Goal: Information Seeking & Learning: Learn about a topic

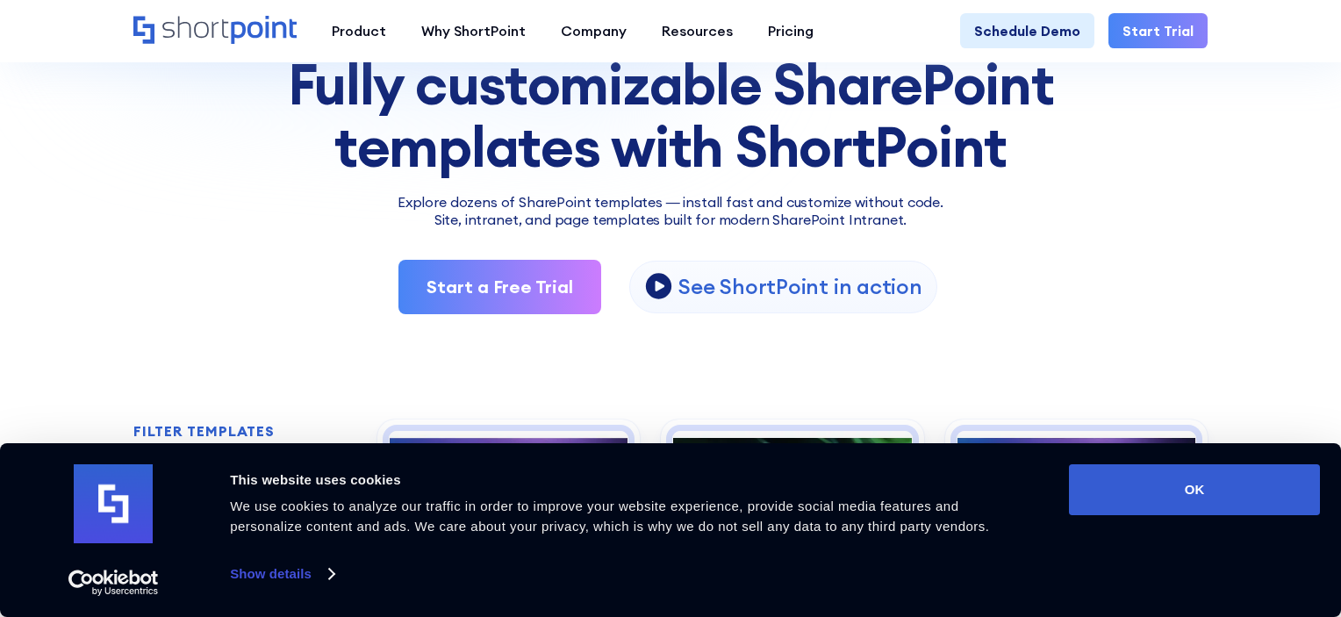
scroll to position [195, 0]
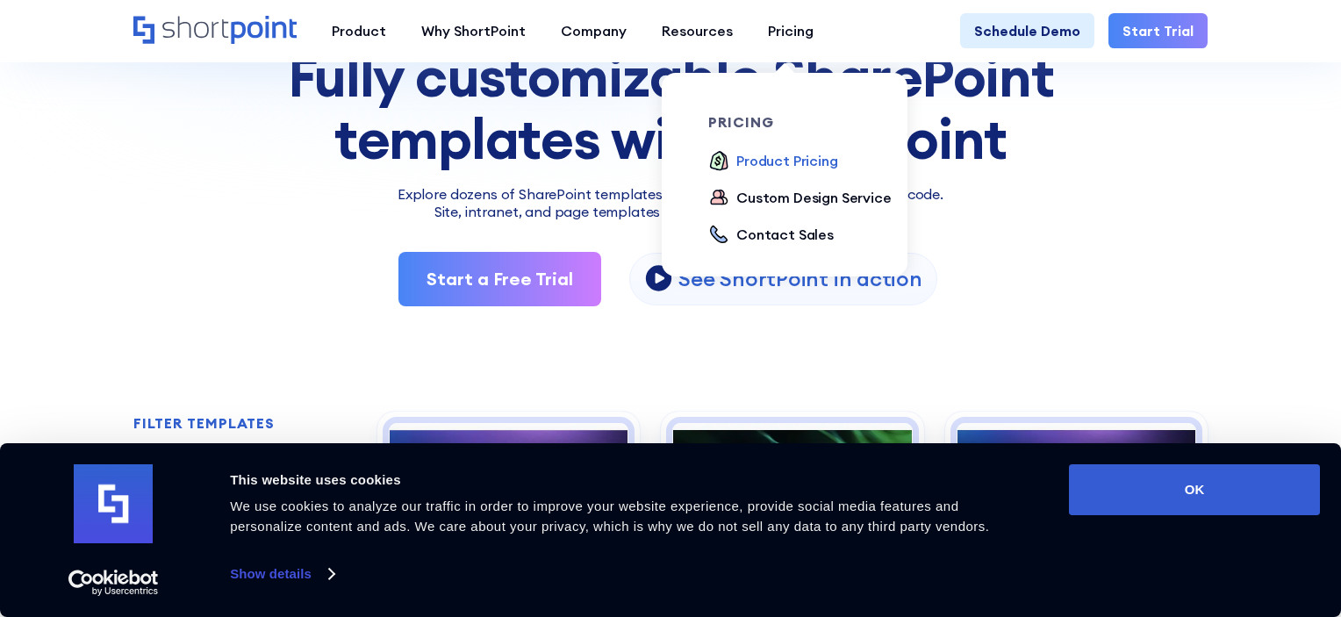
click at [788, 166] on div "Product Pricing" at bounding box center [788, 160] width 102 height 21
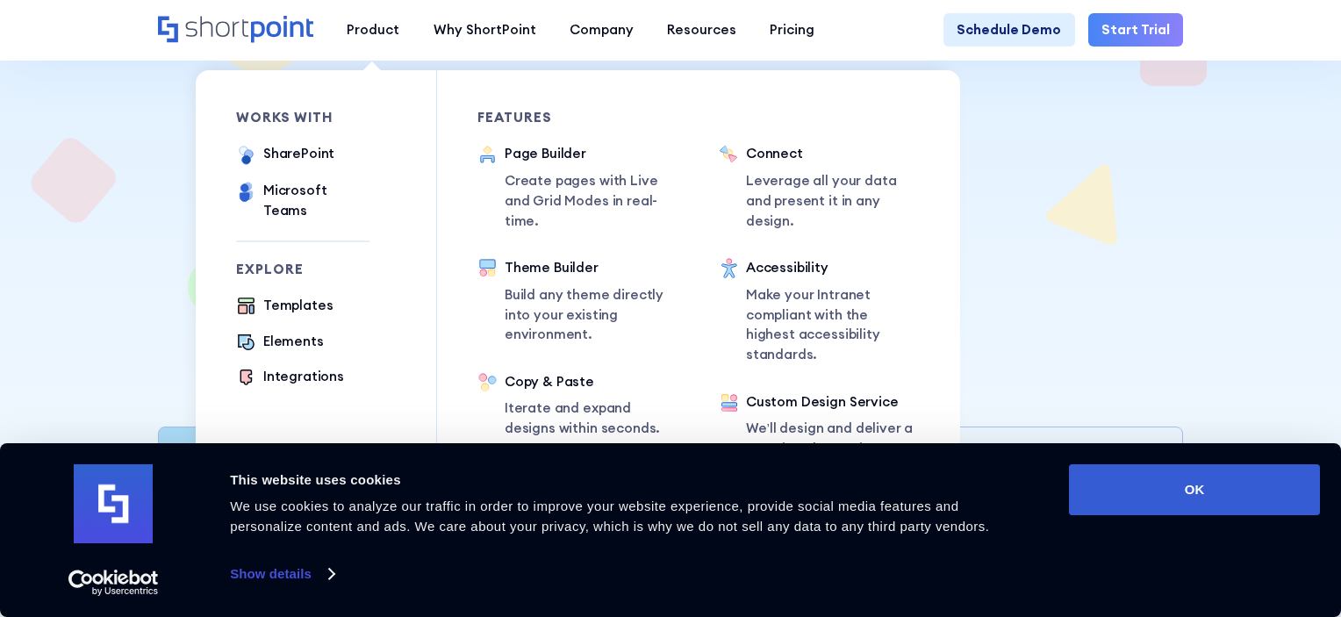
scroll to position [126, 0]
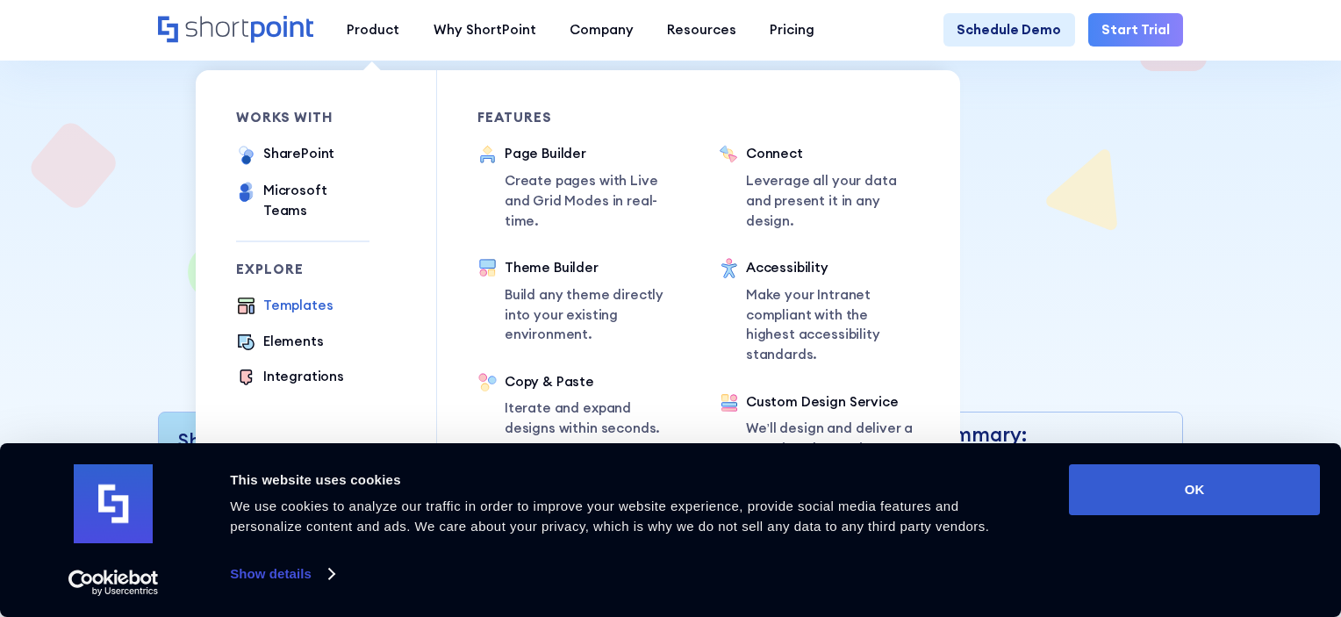
click at [311, 296] on div "Templates" at bounding box center [298, 306] width 70 height 20
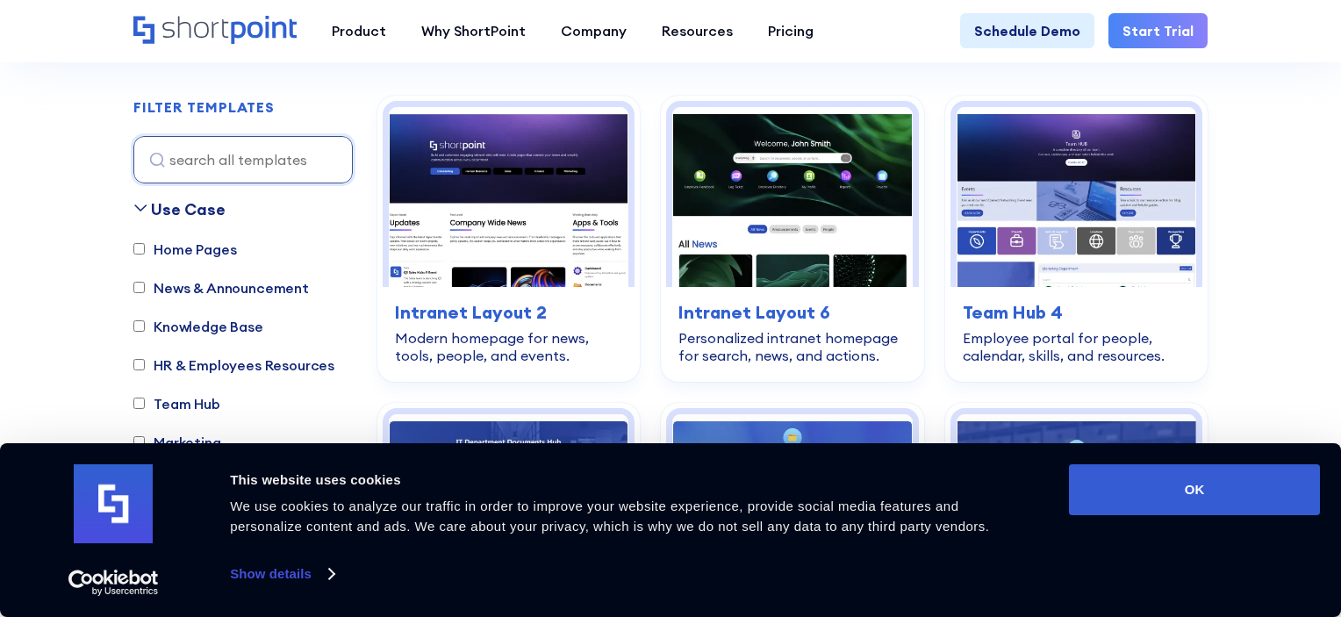
scroll to position [507, 0]
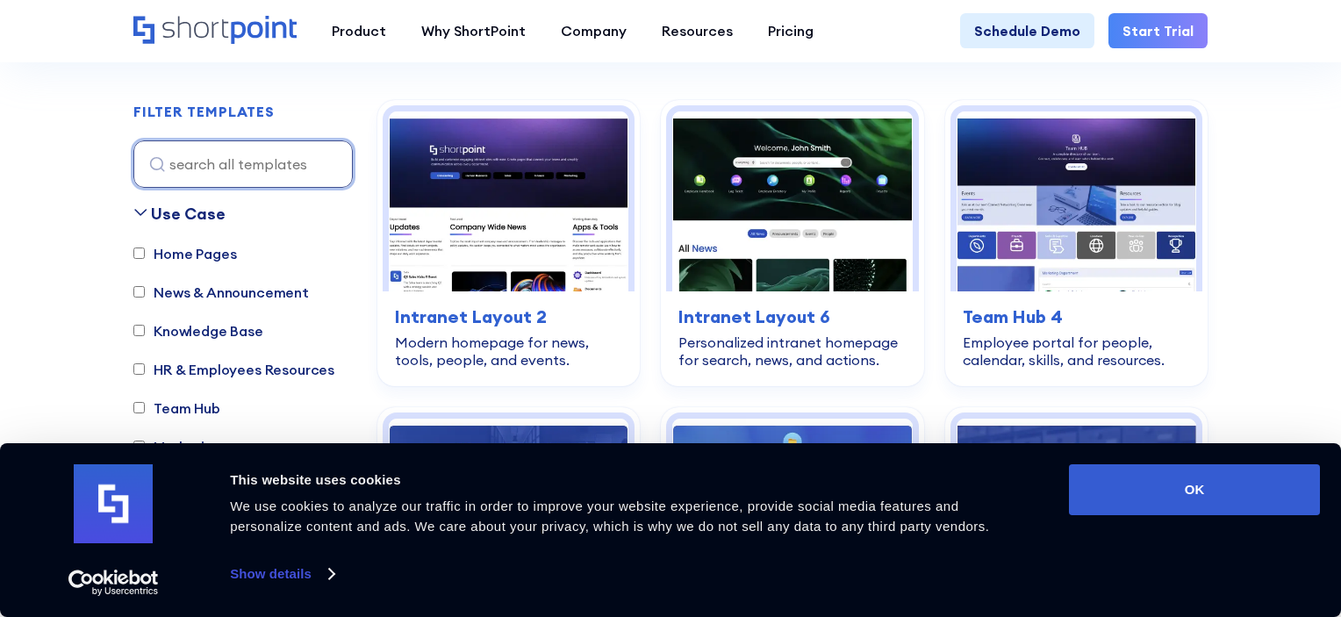
click at [198, 168] on input at bounding box center [242, 163] width 219 height 47
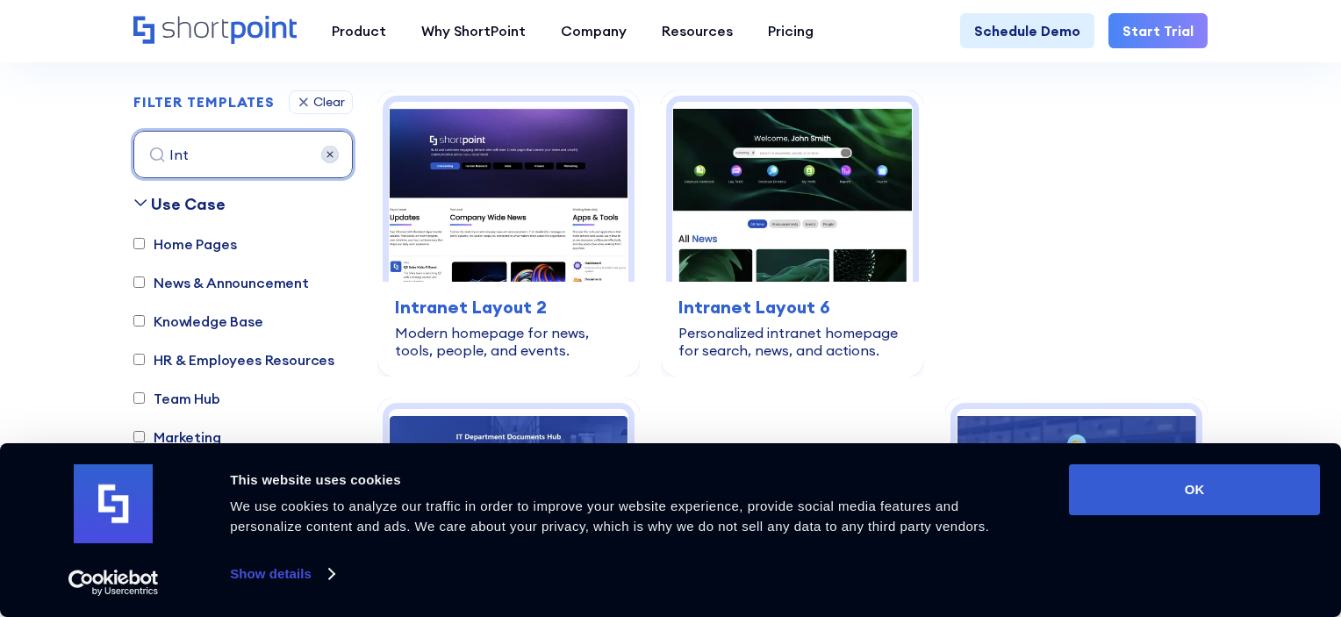
scroll to position [518, 0]
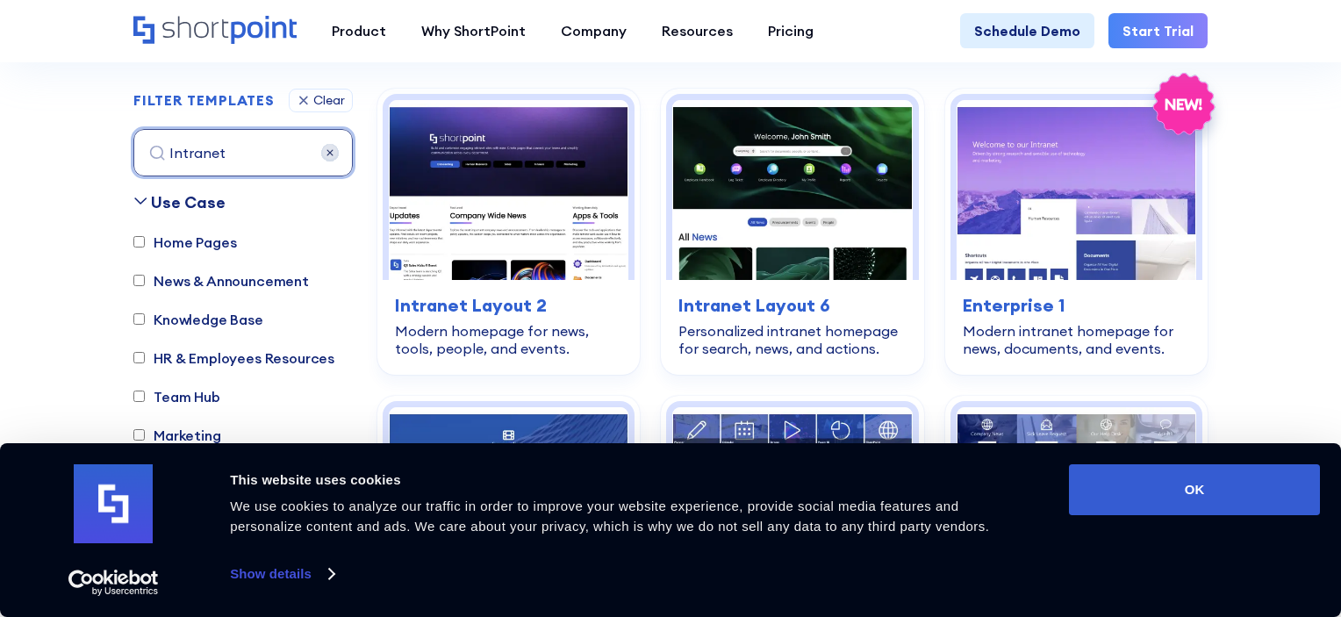
type input "Intranet"
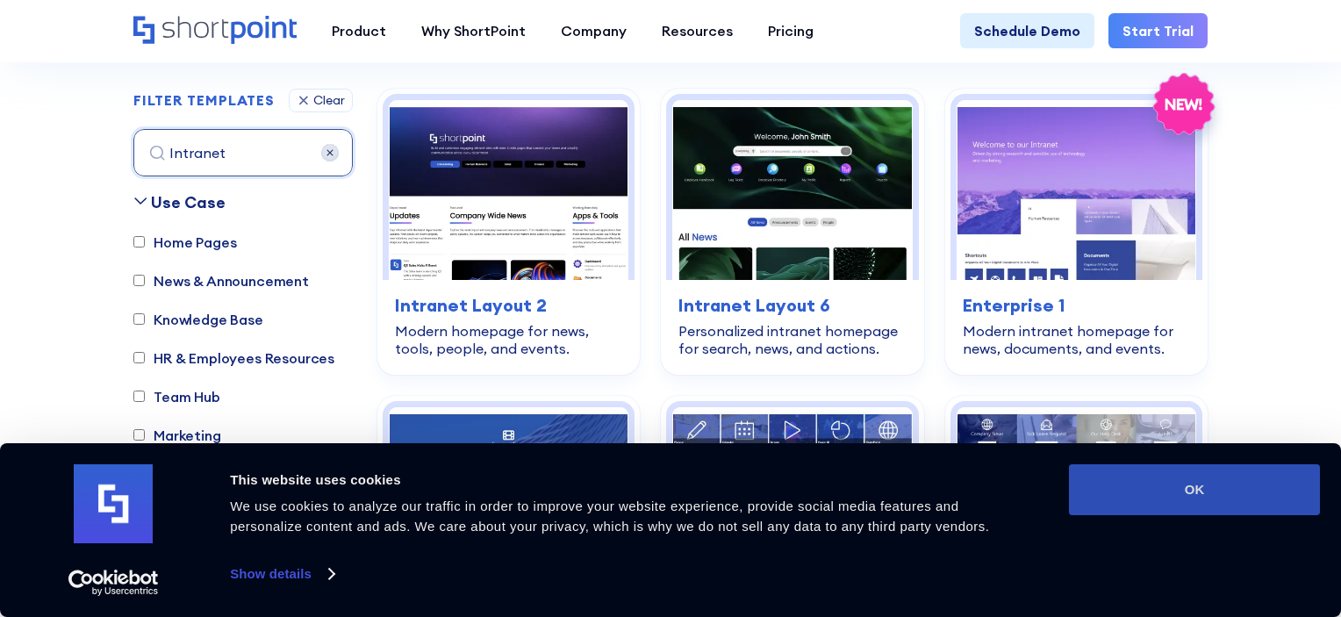
click at [1195, 492] on button "OK" at bounding box center [1194, 489] width 251 height 51
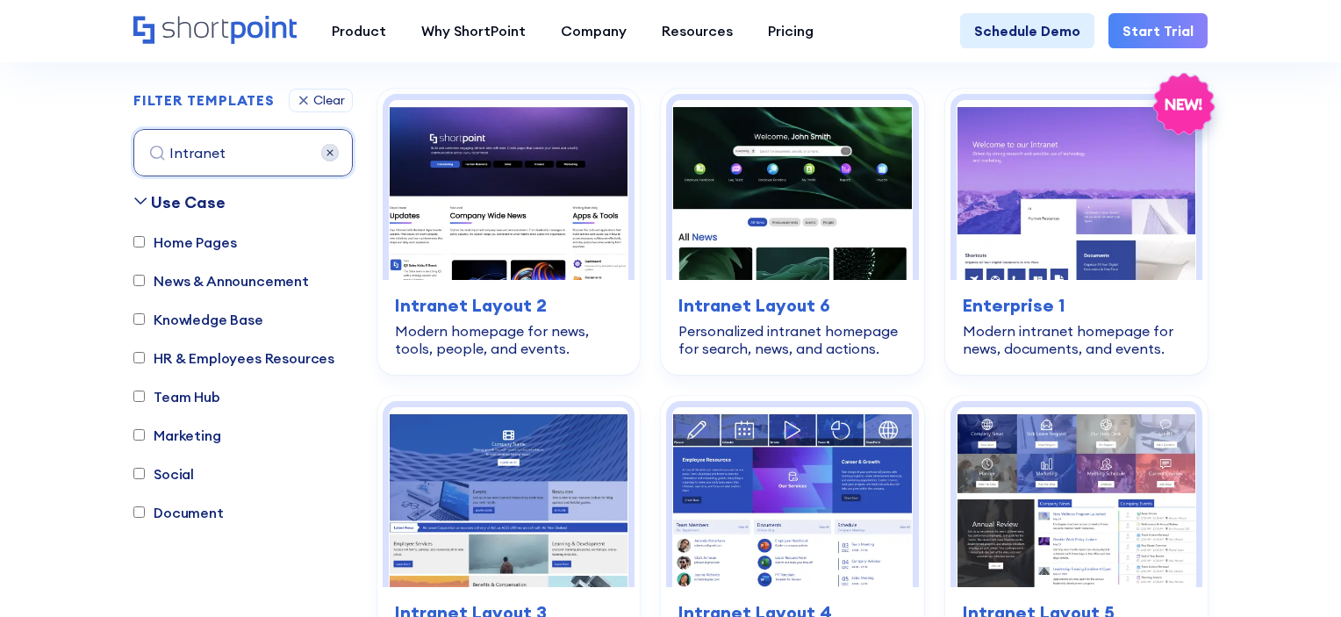
scroll to position [0, 0]
click at [262, 158] on input "Intranet" at bounding box center [242, 152] width 219 height 47
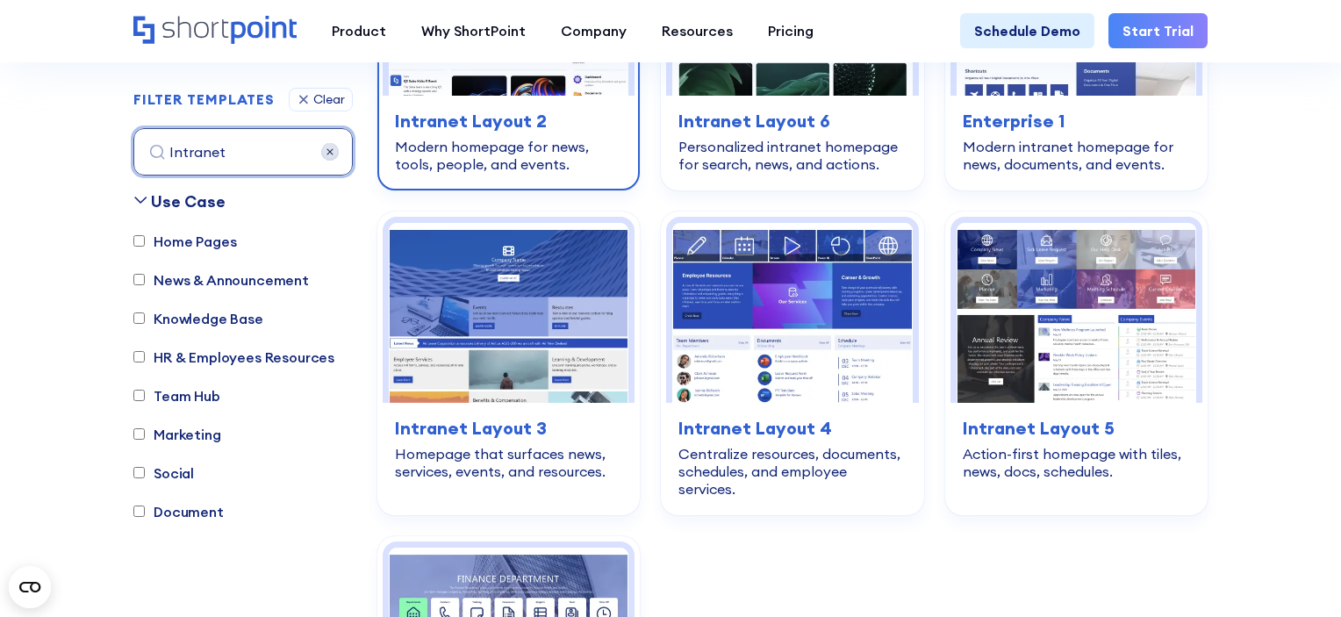
scroll to position [701, 0]
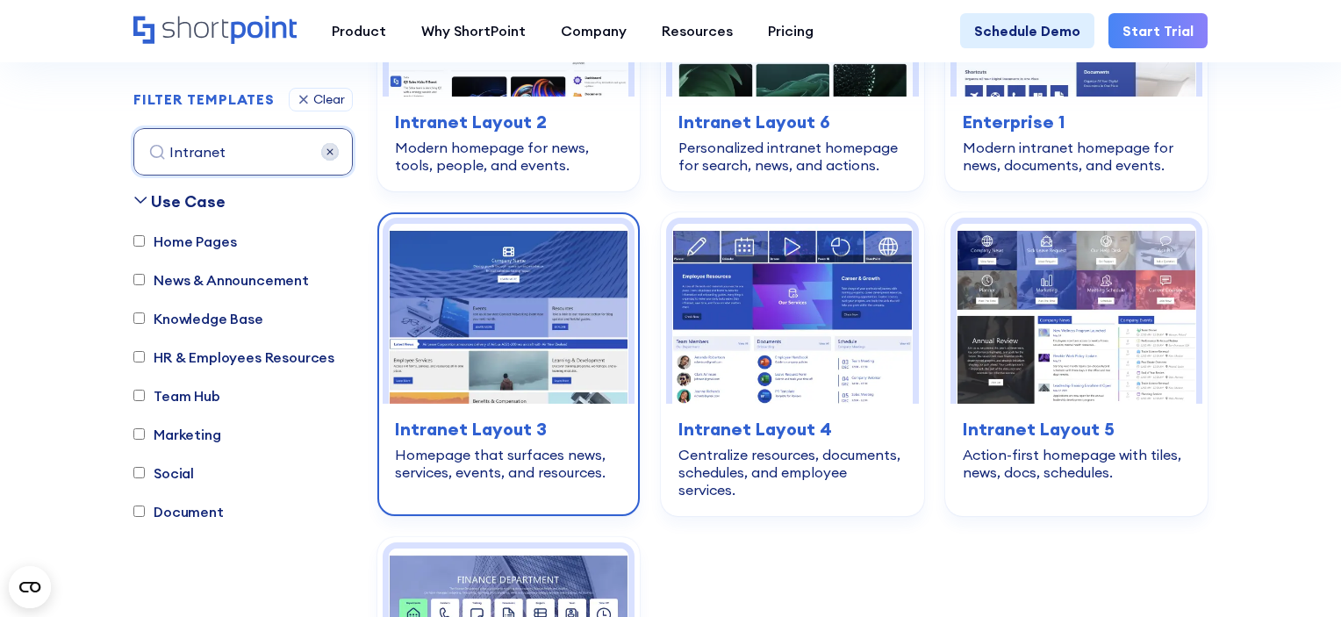
click at [521, 303] on img at bounding box center [509, 314] width 240 height 180
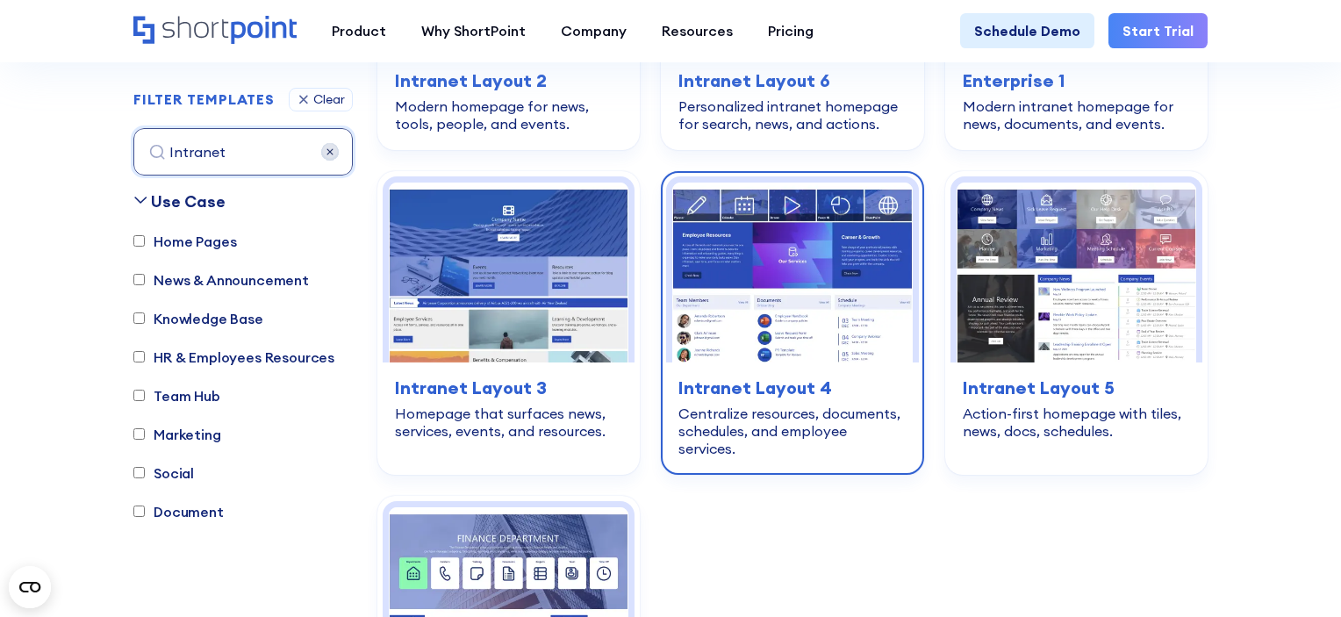
scroll to position [737, 0]
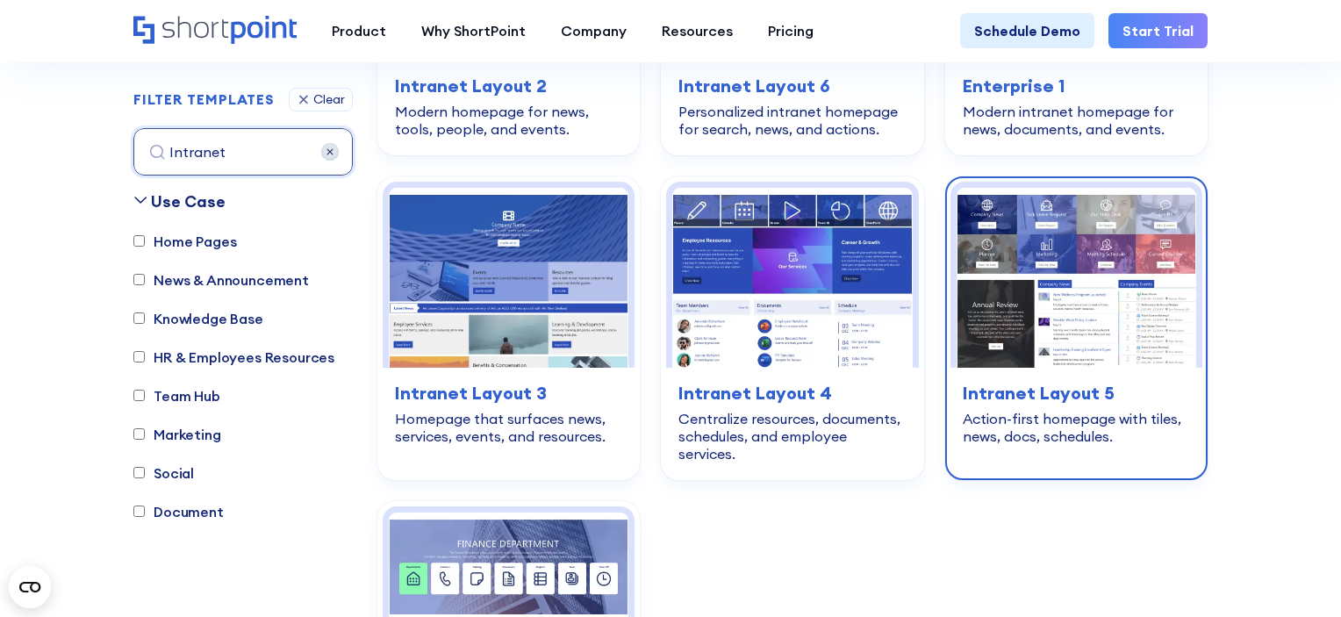
click at [1025, 272] on img at bounding box center [1077, 278] width 240 height 180
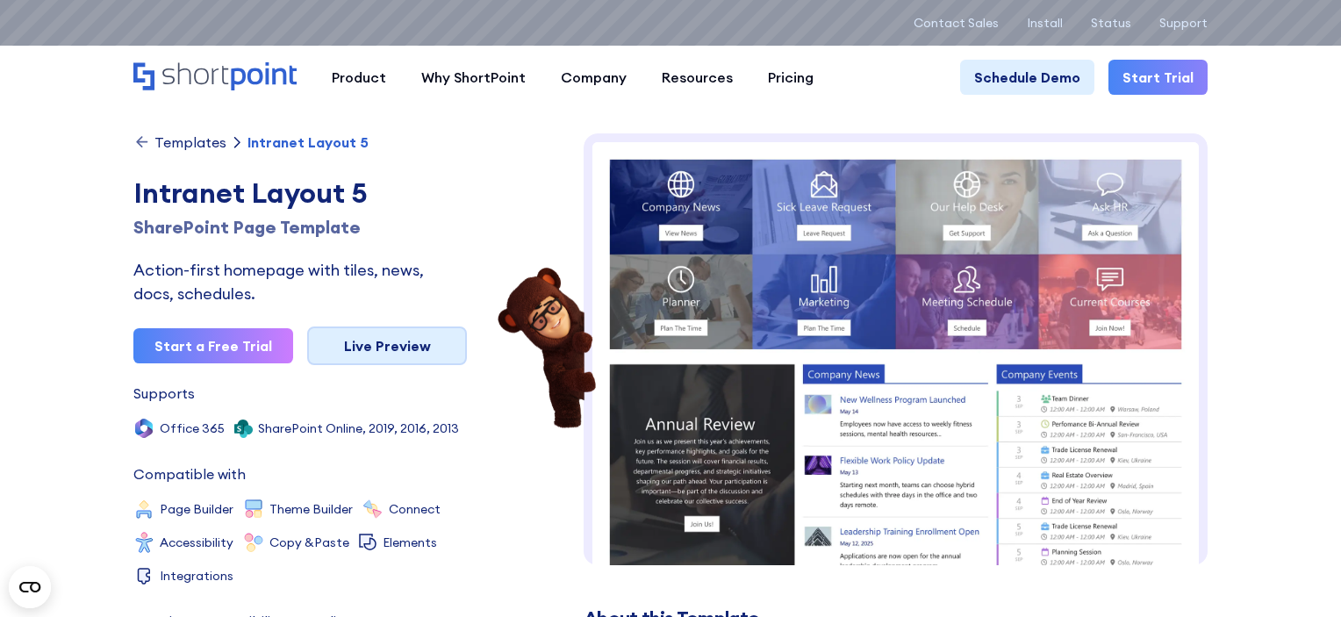
click at [379, 347] on link "Live Preview" at bounding box center [387, 346] width 160 height 39
click at [418, 133] on div "Templates Intranet Layout 5" at bounding box center [300, 142] width 334 height 18
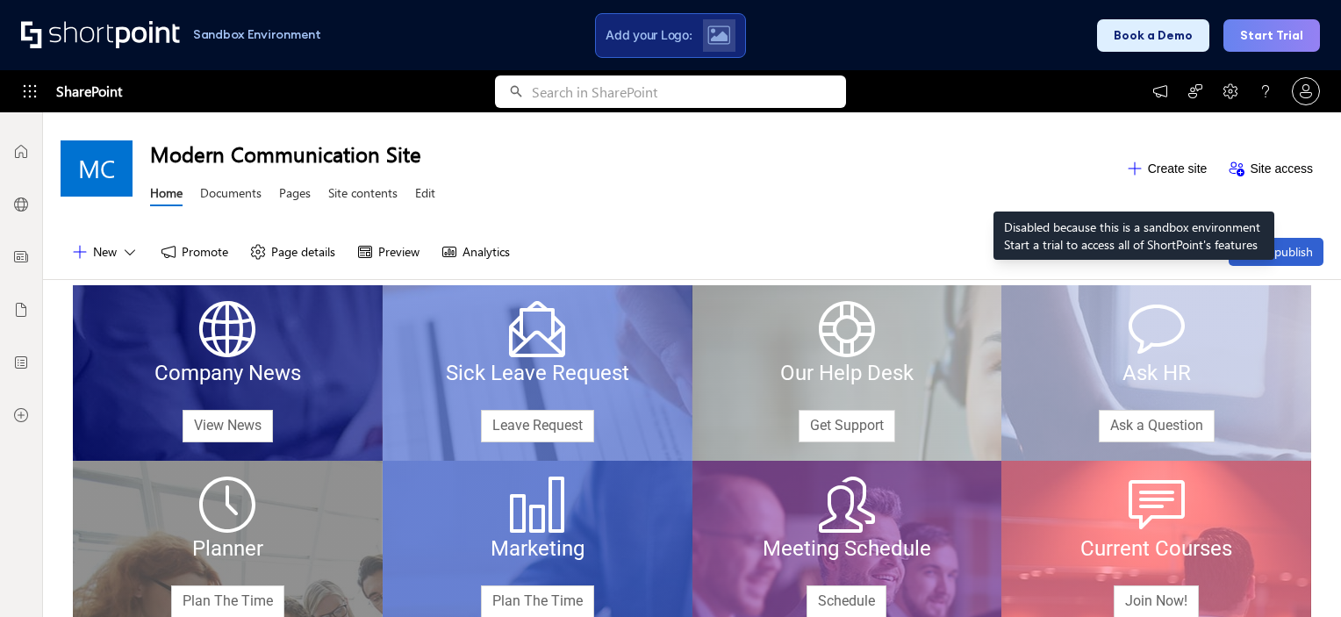
click at [1134, 168] on icon at bounding box center [1134, 168] width 13 height 13
click at [1149, 168] on button "Create site" at bounding box center [1167, 169] width 103 height 28
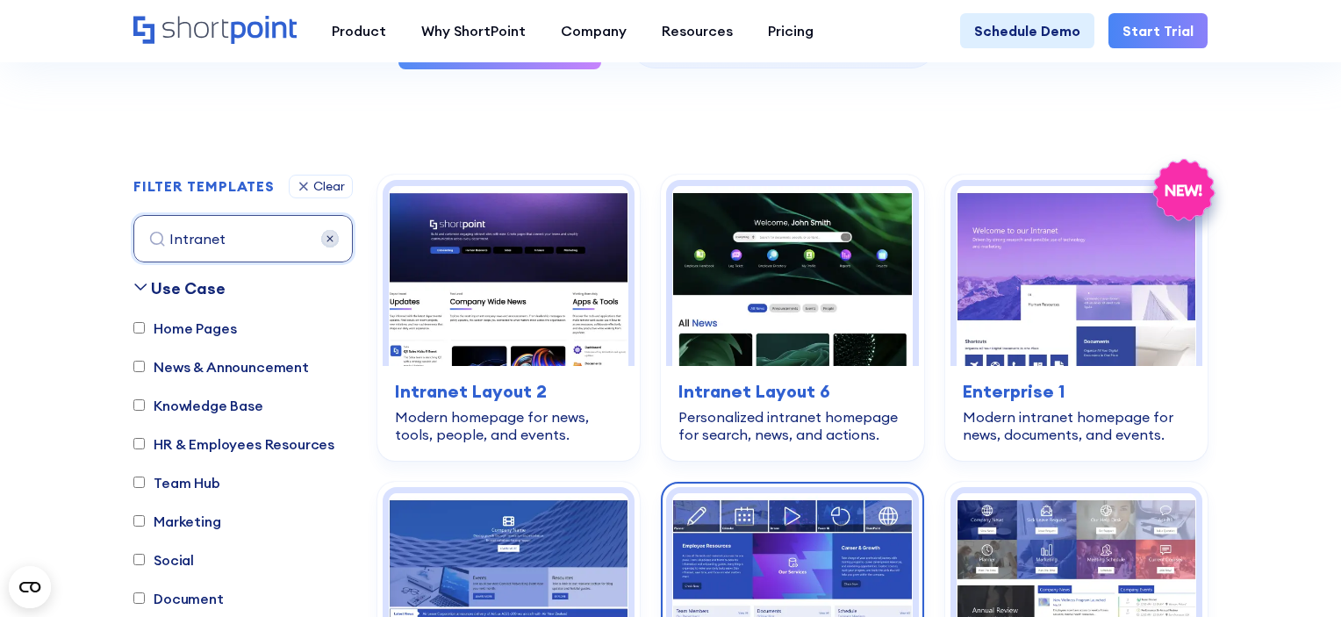
scroll to position [430, 0]
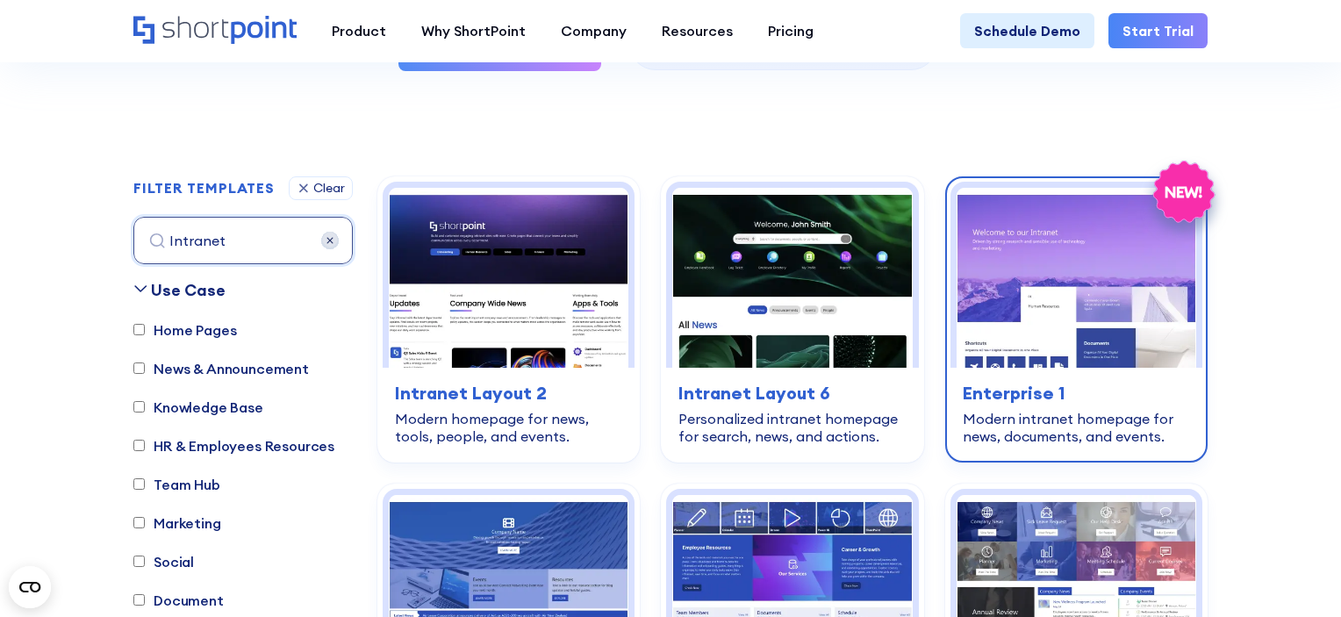
click at [1030, 304] on img at bounding box center [1077, 278] width 240 height 180
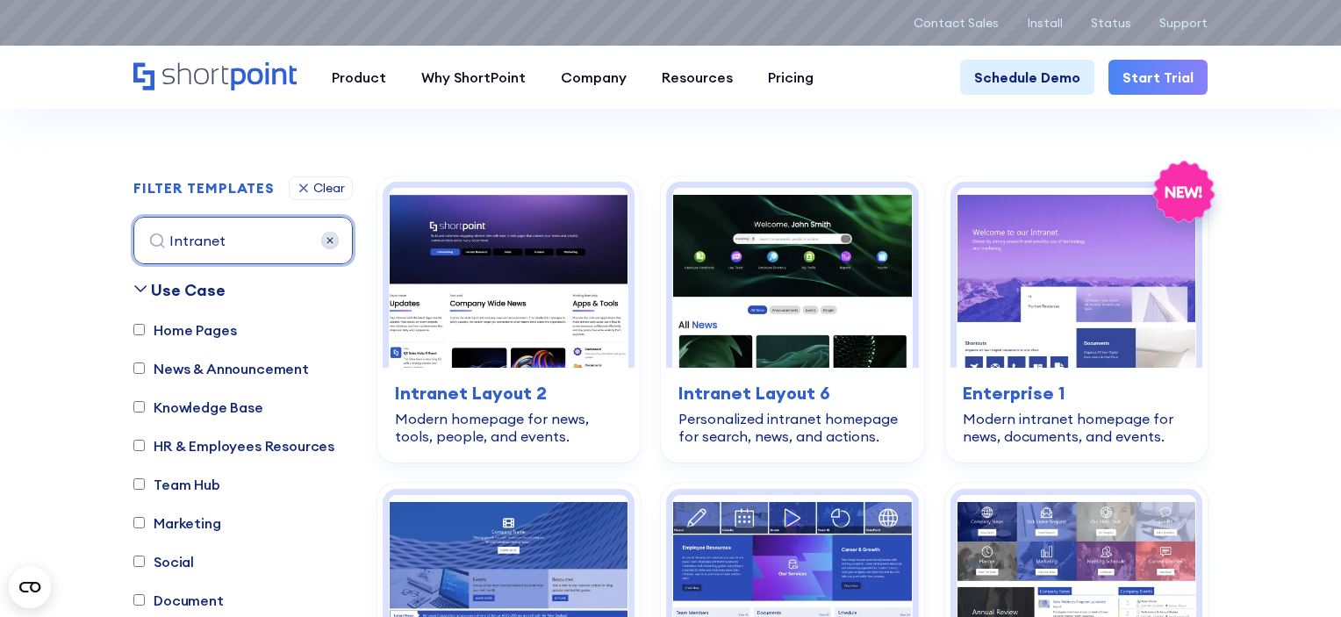
drag, startPoint x: 244, startPoint y: 238, endPoint x: 122, endPoint y: 234, distance: 122.1
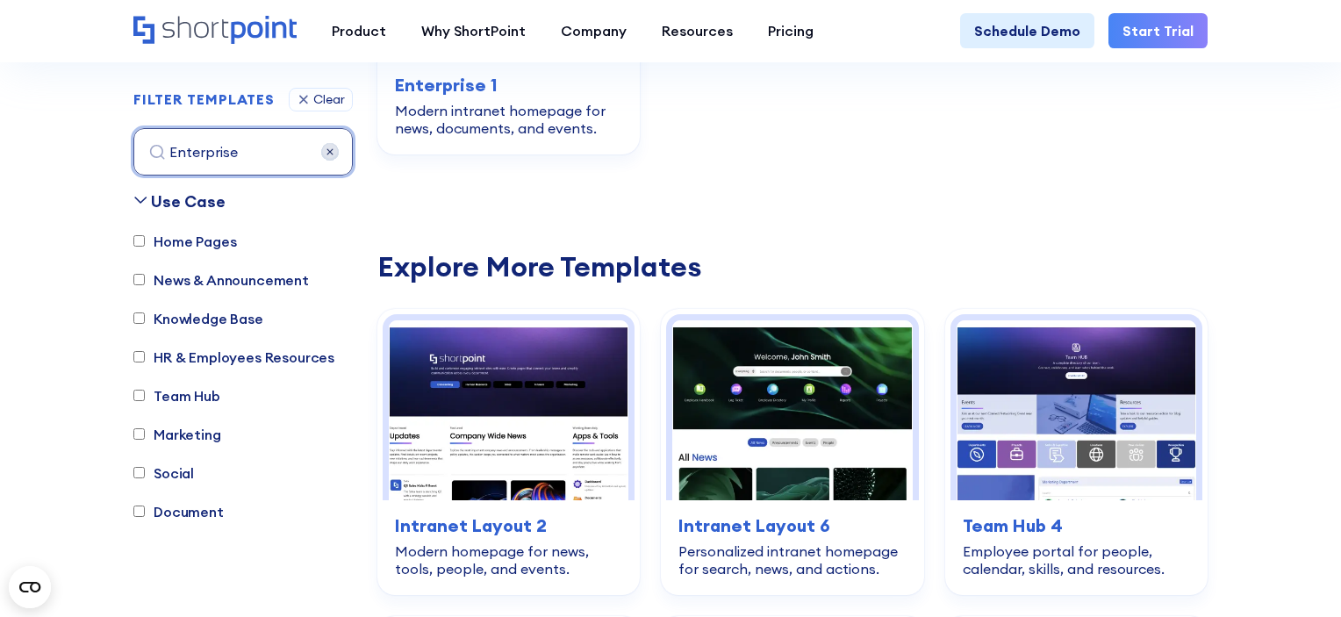
scroll to position [768, 0]
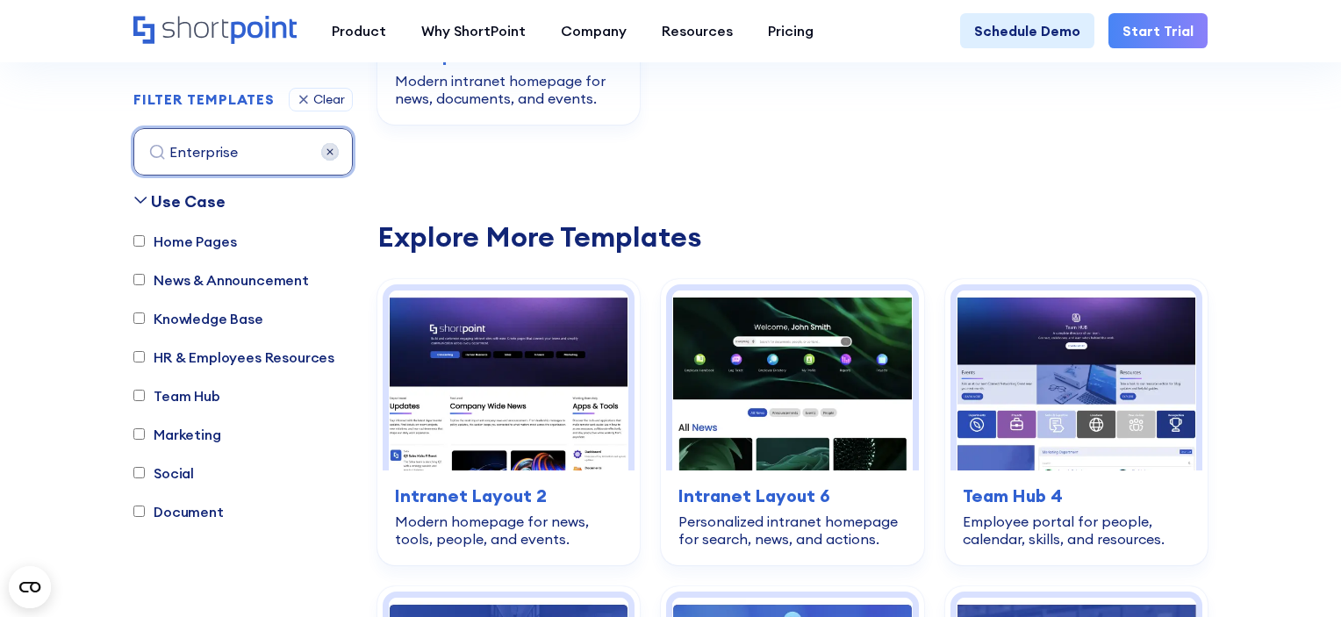
drag, startPoint x: 253, startPoint y: 155, endPoint x: 216, endPoint y: 151, distance: 37.0
click at [216, 151] on input "Enterprise" at bounding box center [242, 151] width 219 height 47
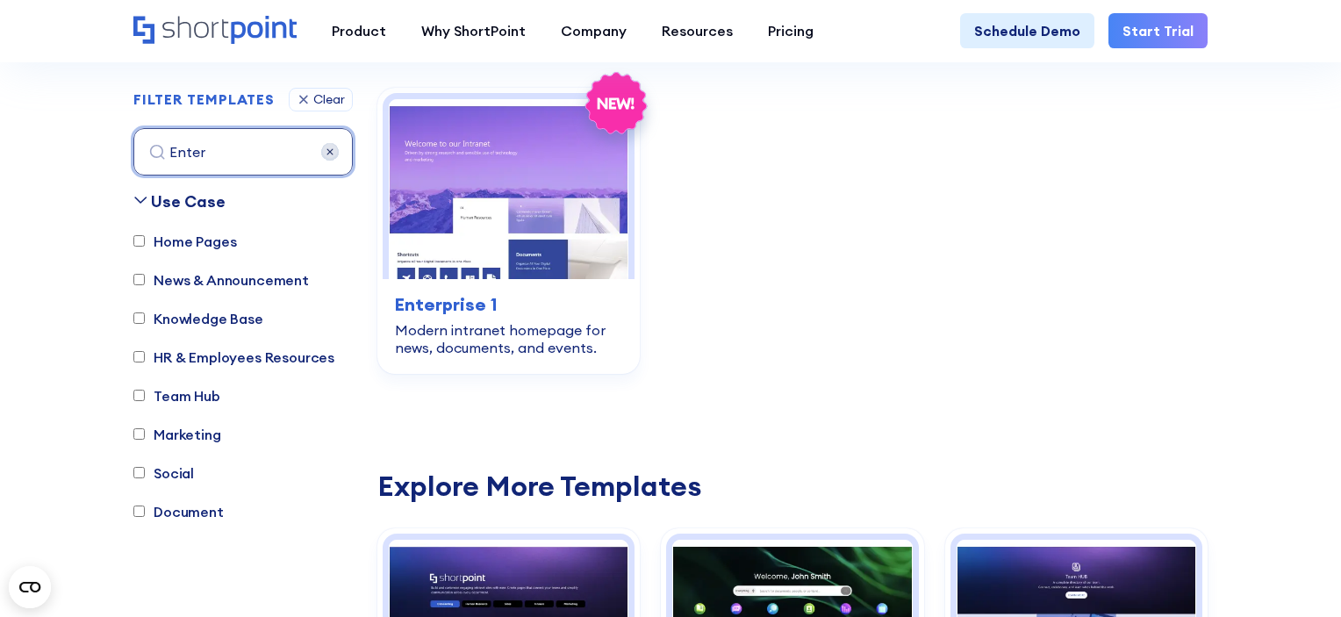
scroll to position [518, 0]
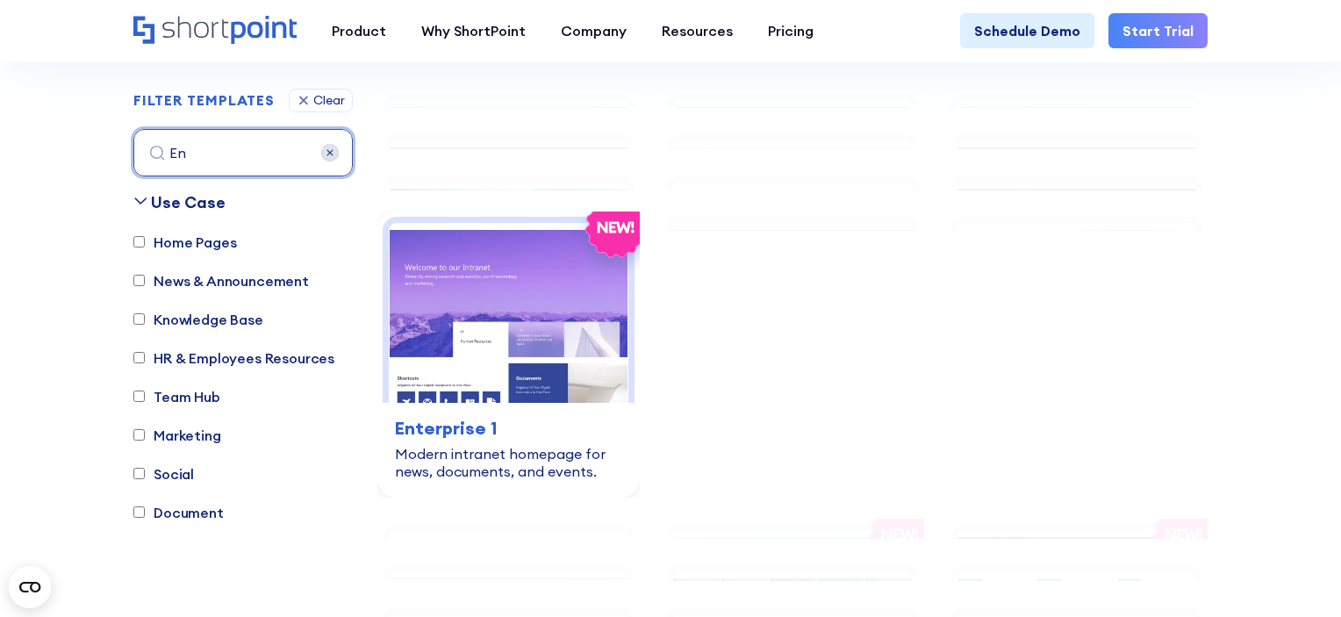
type input "E"
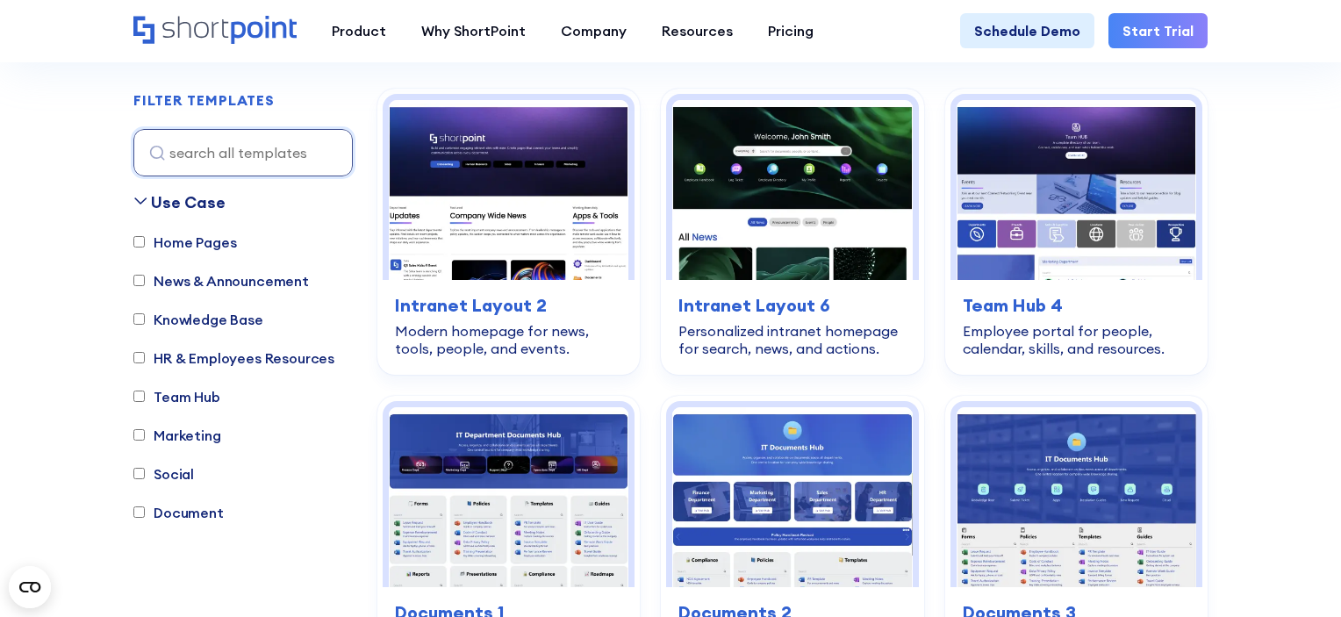
click at [139, 241] on input "Home Pages" at bounding box center [138, 241] width 11 height 11
checkbox input "true"
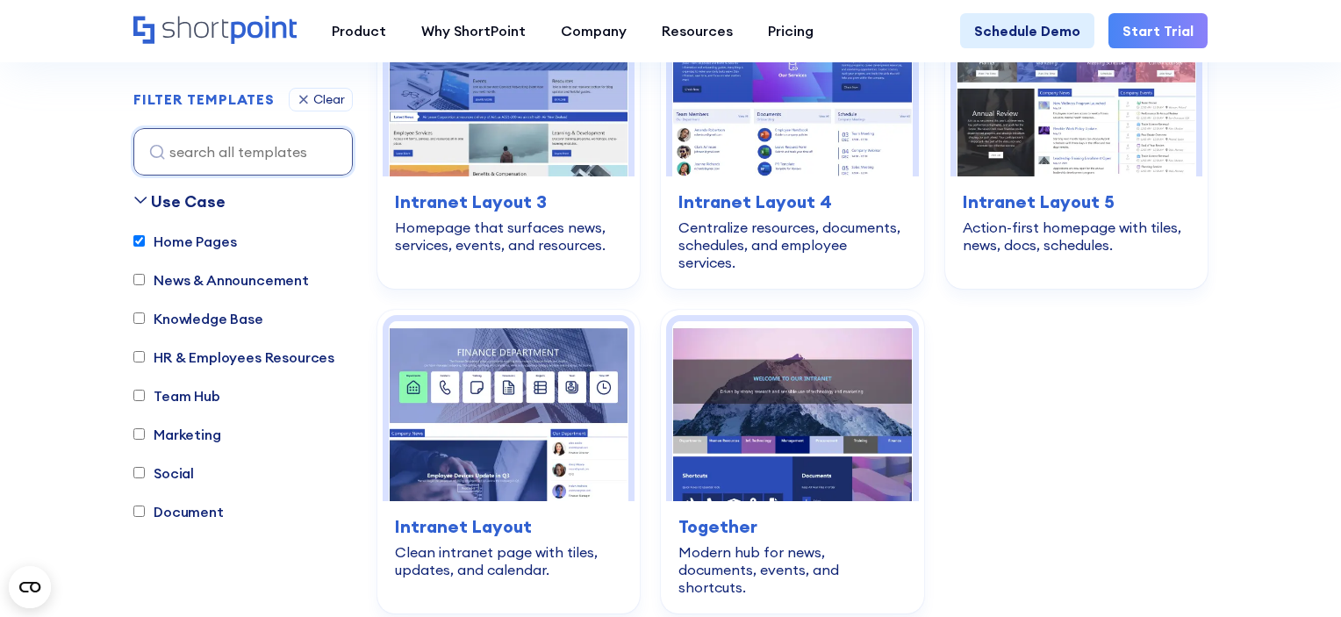
scroll to position [932, 0]
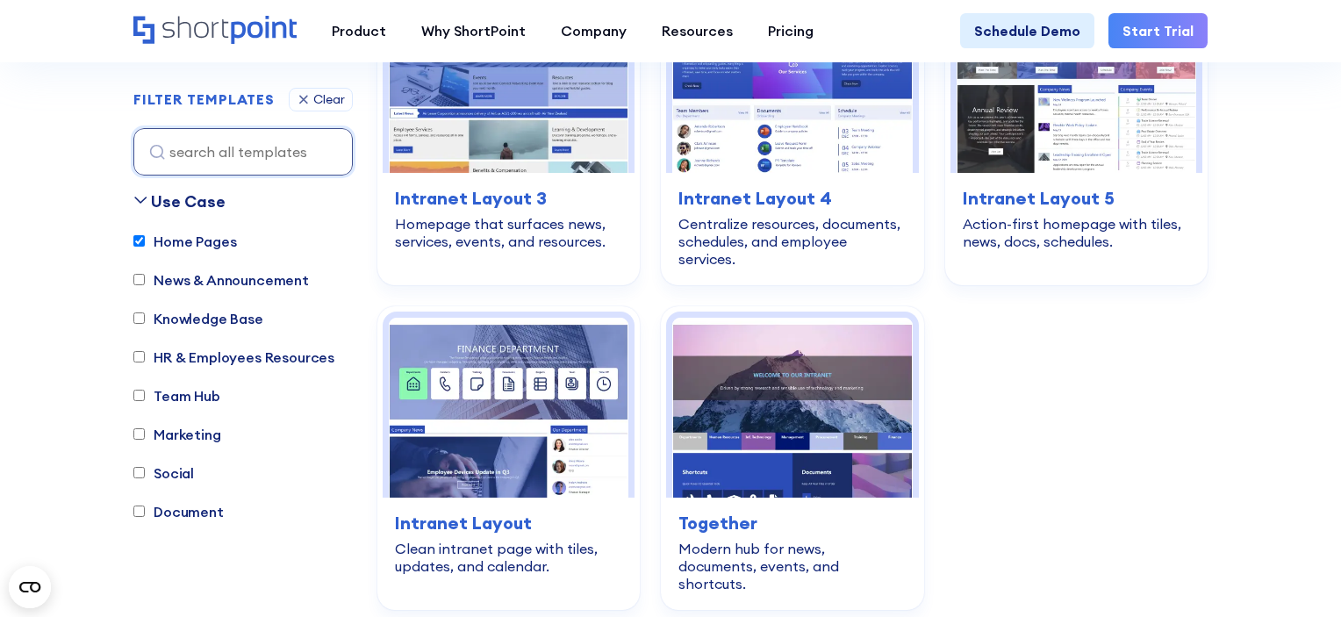
click at [140, 283] on input "News & Announcement" at bounding box center [138, 280] width 11 height 11
checkbox input "true"
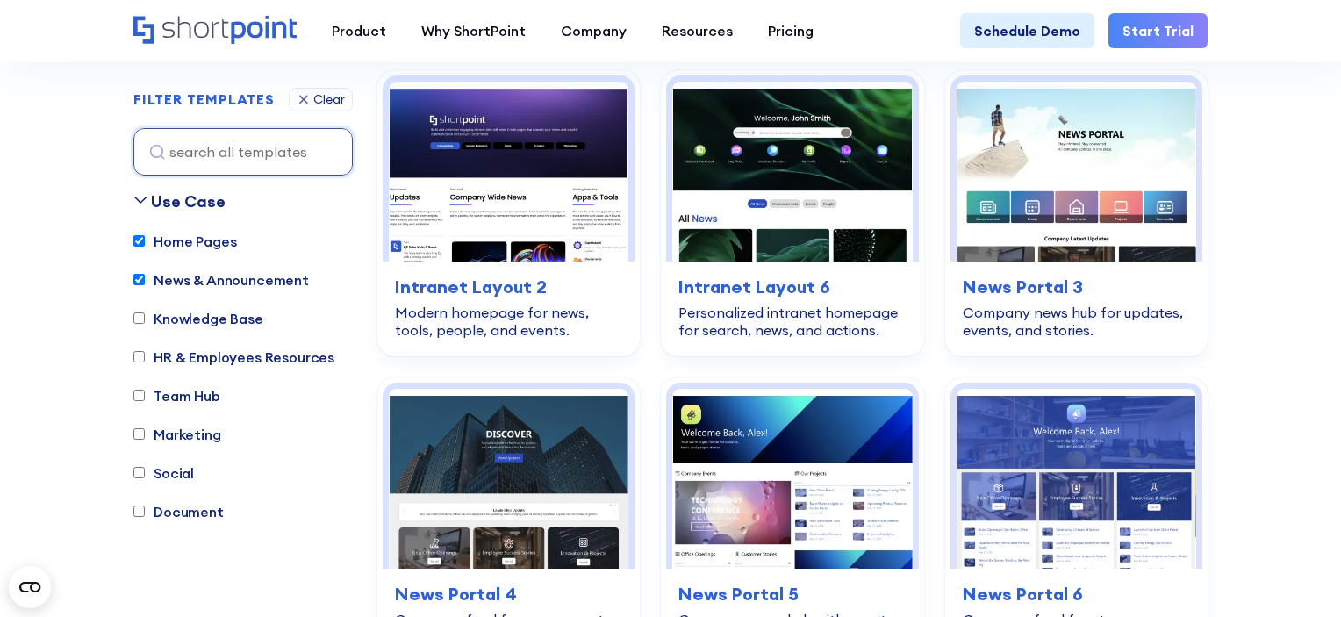
scroll to position [518, 0]
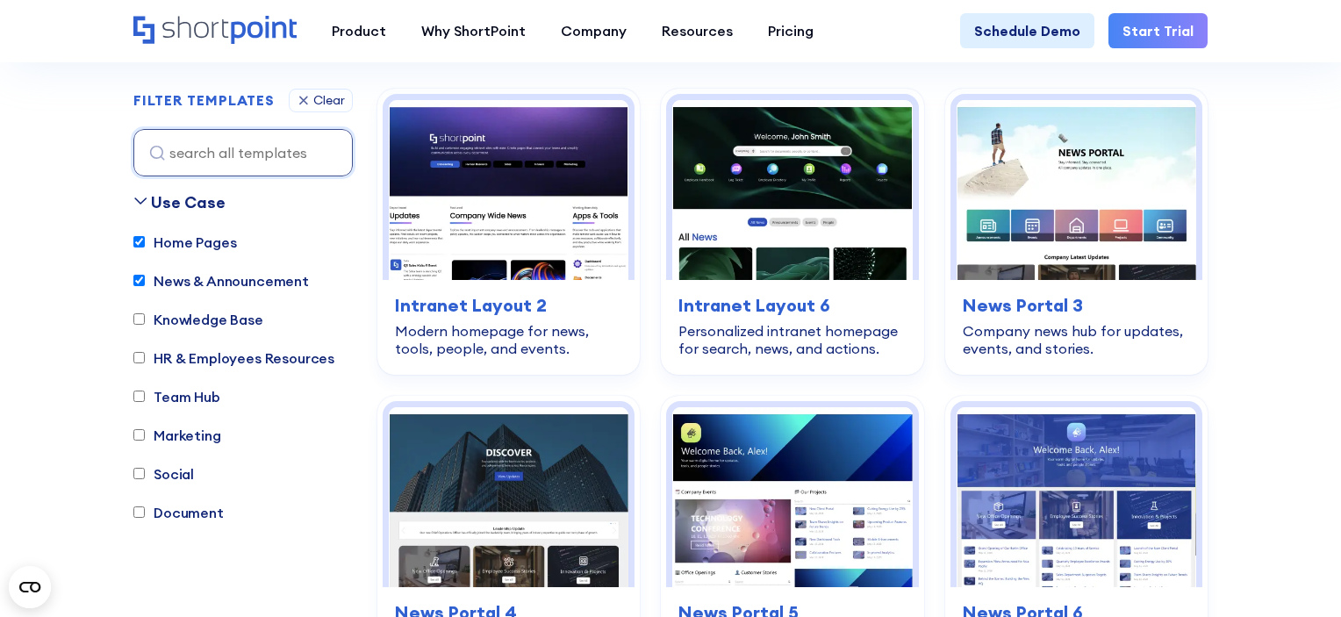
click at [141, 316] on input "Knowledge Base" at bounding box center [138, 318] width 11 height 11
checkbox input "true"
click at [141, 352] on input "HR & Employees Resources" at bounding box center [138, 357] width 11 height 11
checkbox input "true"
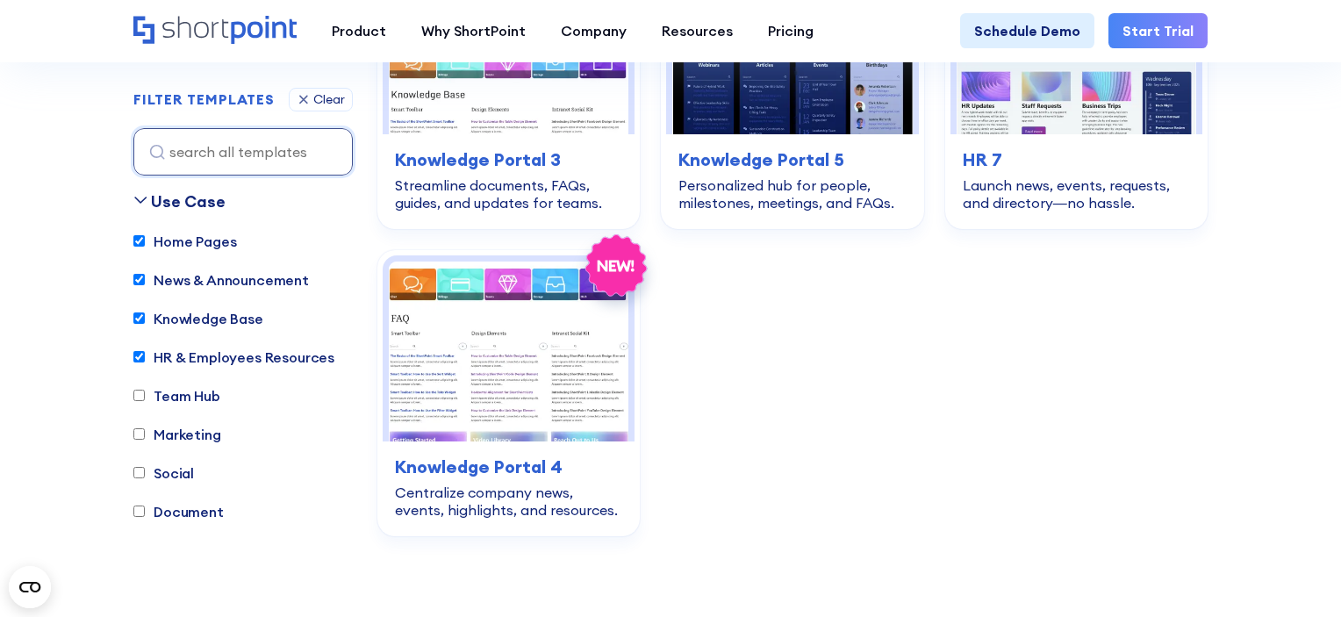
scroll to position [3183, 0]
